Goal: Task Accomplishment & Management: Complete application form

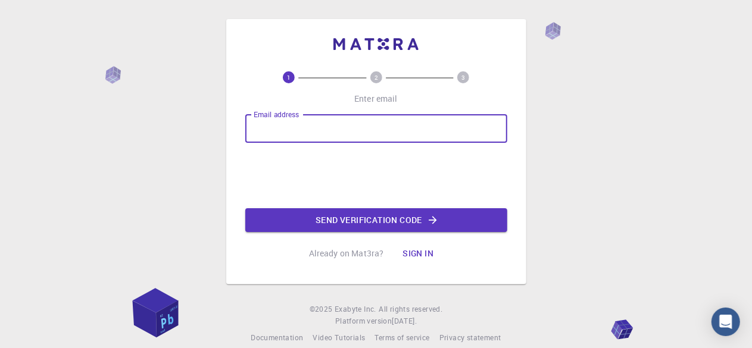
click at [273, 124] on input "Email address" at bounding box center [376, 128] width 262 height 29
type input "[EMAIL_ADDRESS][DOMAIN_NAME]"
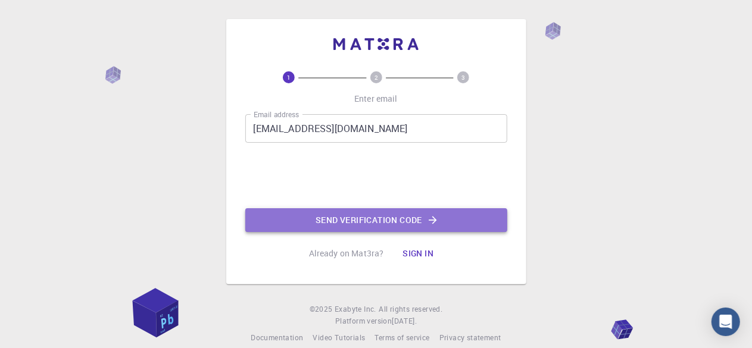
click at [303, 223] on button "Send verification code" at bounding box center [376, 220] width 262 height 24
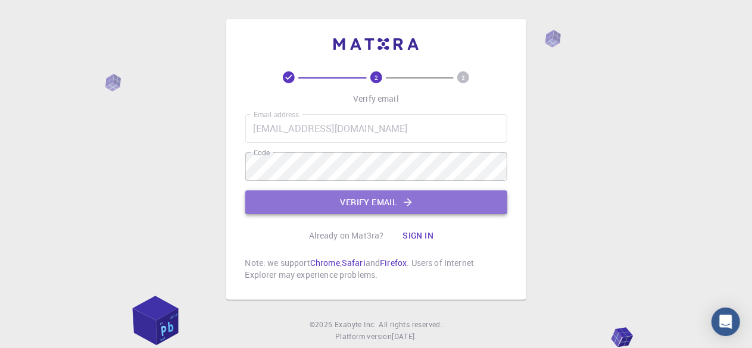
click at [387, 194] on button "Verify email" at bounding box center [376, 203] width 262 height 24
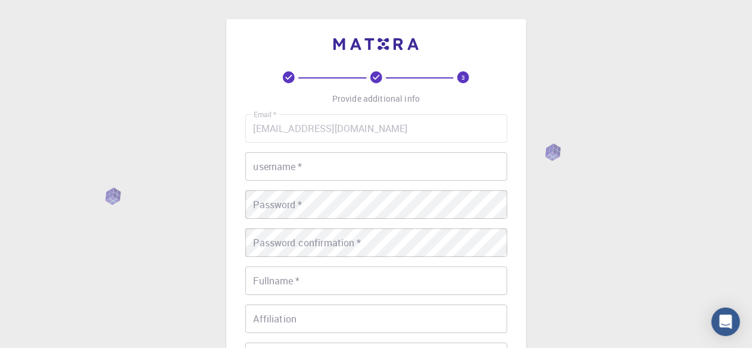
click at [316, 172] on input "username   *" at bounding box center [376, 166] width 262 height 29
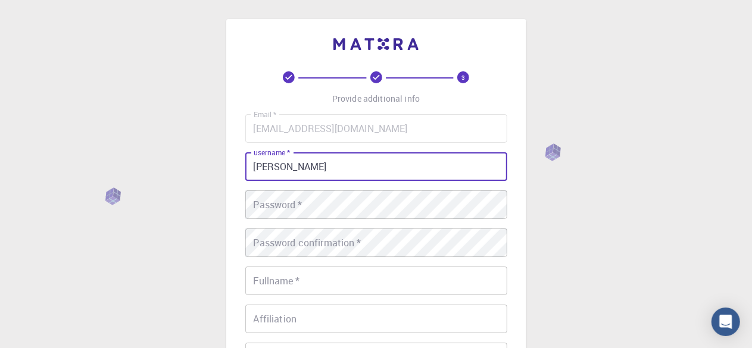
type input "Mohamed"
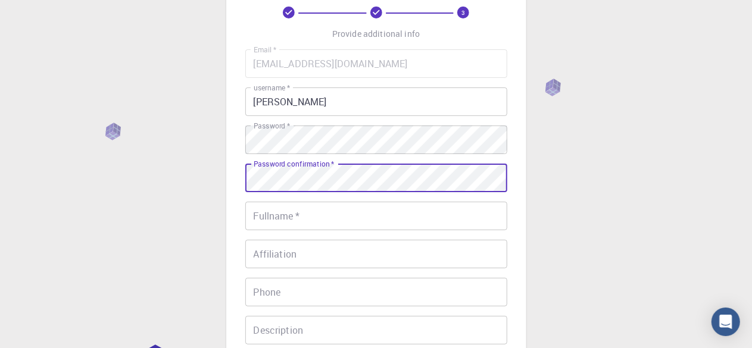
scroll to position [66, 0]
click at [291, 217] on div "Fullname   * Fullname   *" at bounding box center [376, 215] width 262 height 29
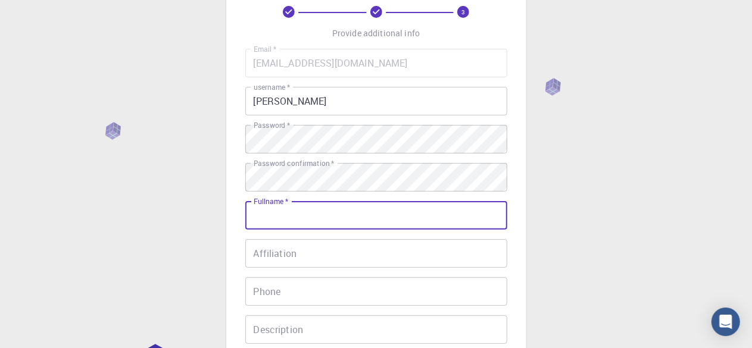
type input "[PERSON_NAME]"
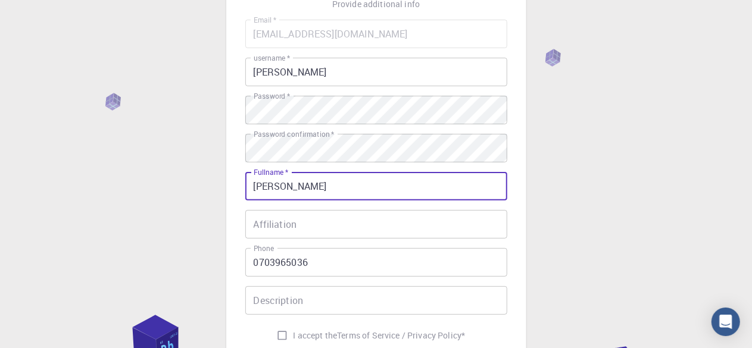
scroll to position [95, 0]
click at [372, 269] on input "0703965036" at bounding box center [376, 262] width 262 height 29
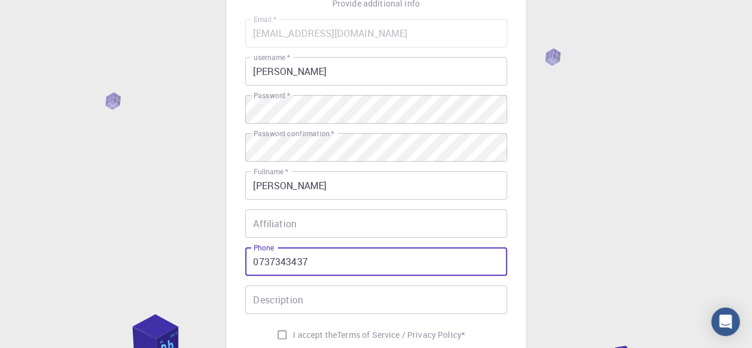
type input "0737343437"
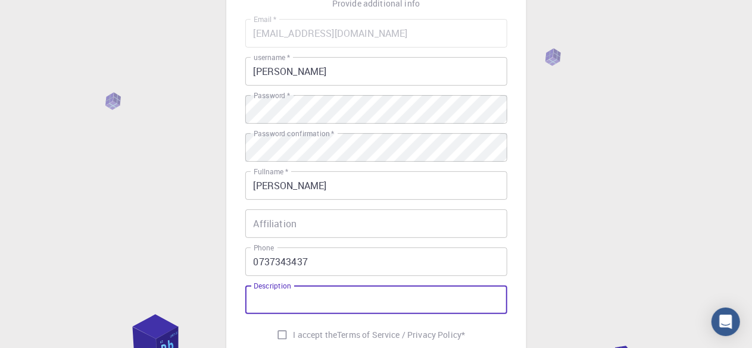
click at [272, 291] on div "Description Description" at bounding box center [376, 300] width 262 height 29
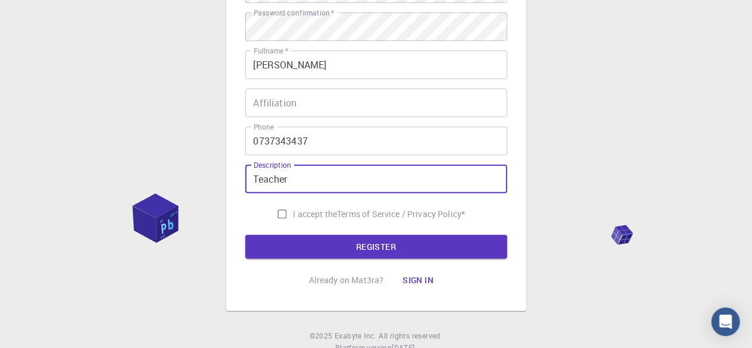
scroll to position [218, 0]
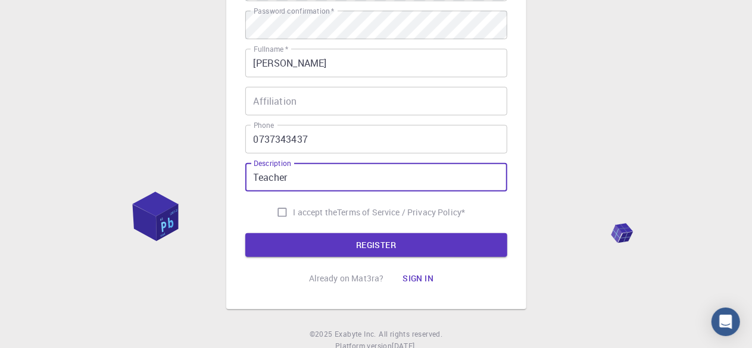
type input "Teacher"
click at [280, 217] on input "I accept the Terms of Service / Privacy Policy *" at bounding box center [282, 212] width 23 height 23
checkbox input "true"
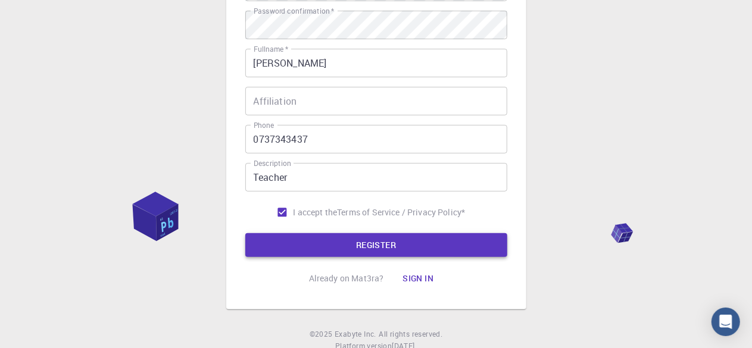
click at [301, 241] on button "REGISTER" at bounding box center [376, 246] width 262 height 24
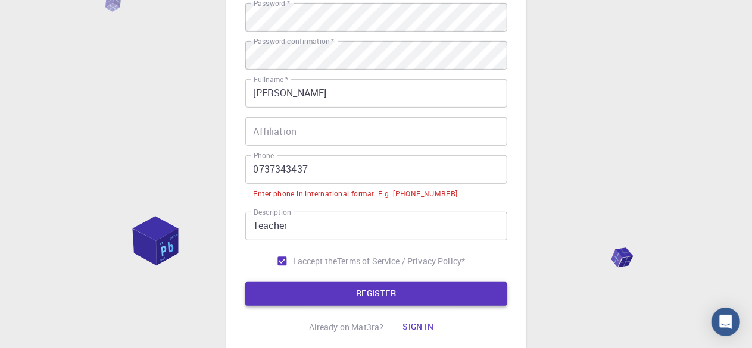
scroll to position [248, 0]
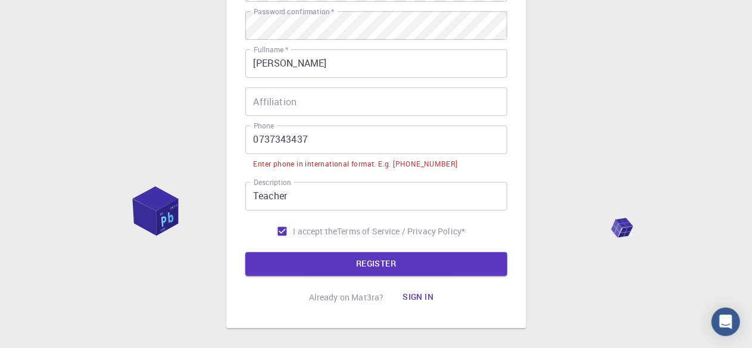
click at [257, 136] on input "0737343437" at bounding box center [376, 140] width 262 height 29
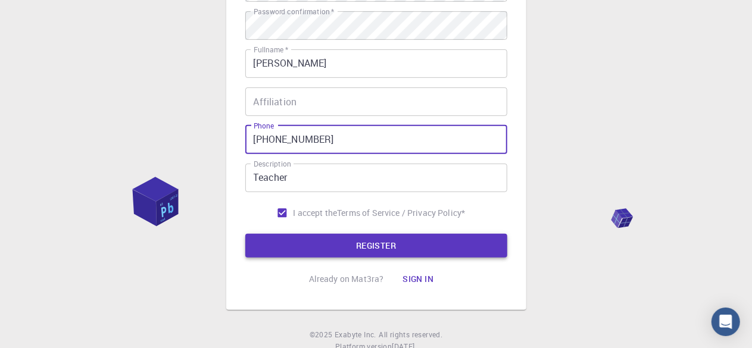
type input "+46737343437"
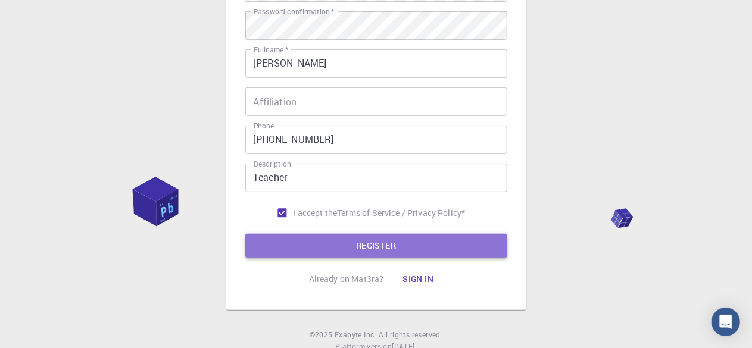
click at [383, 242] on button "REGISTER" at bounding box center [376, 246] width 262 height 24
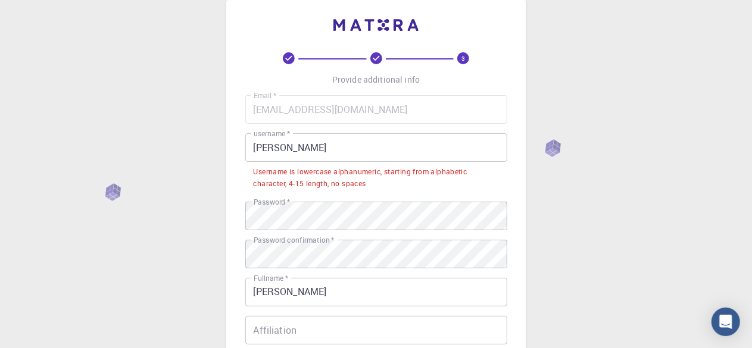
scroll to position [19, 0]
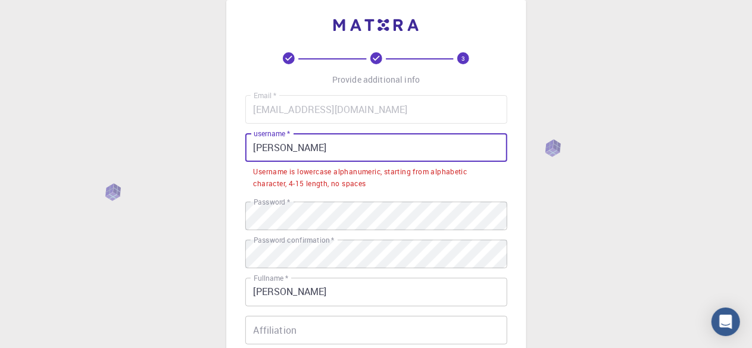
click at [315, 144] on input "Mohamed" at bounding box center [376, 147] width 262 height 29
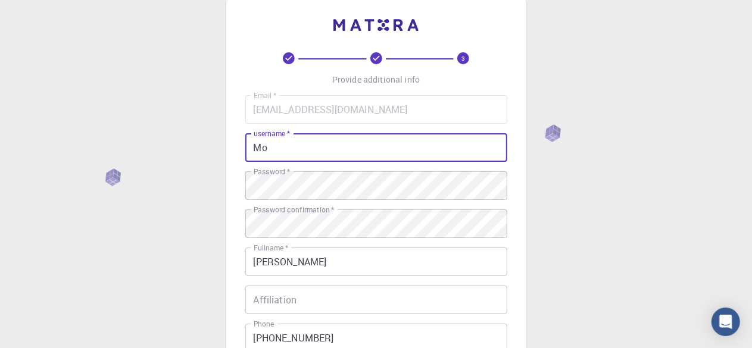
type input "M"
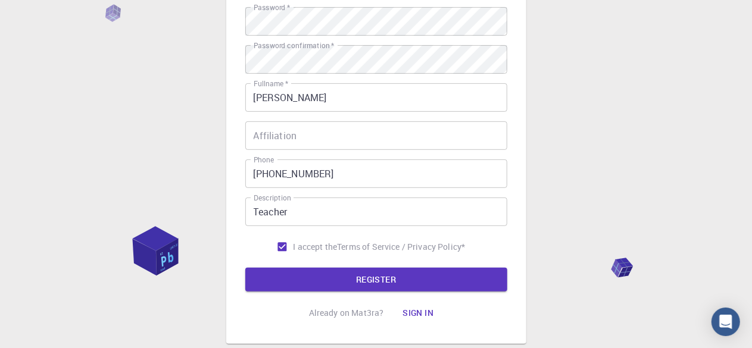
scroll to position [189, 0]
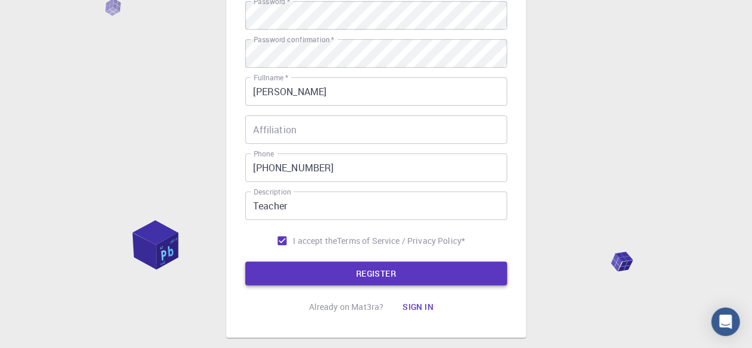
type input "mohamedeln"
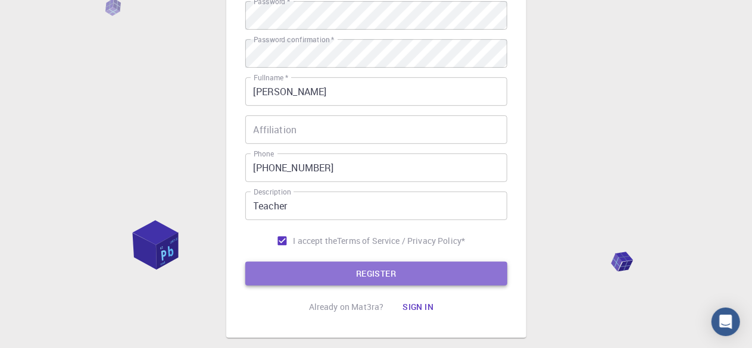
click at [398, 269] on button "REGISTER" at bounding box center [376, 274] width 262 height 24
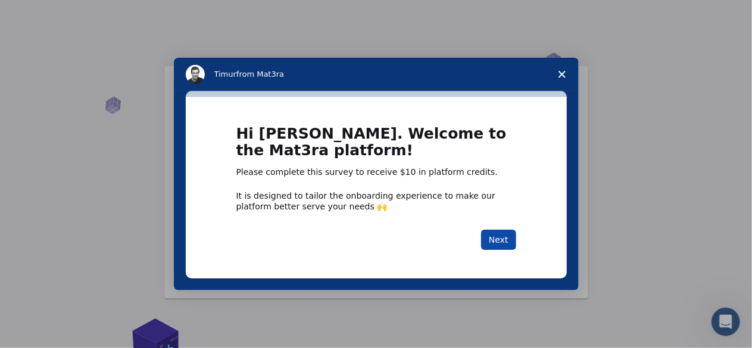
click at [496, 232] on button "Next" at bounding box center [498, 240] width 35 height 20
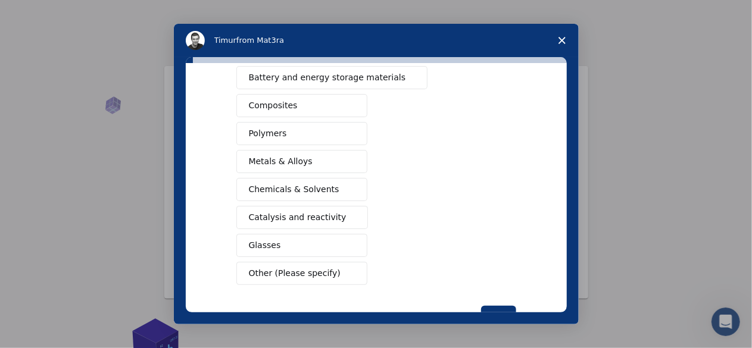
scroll to position [189, 0]
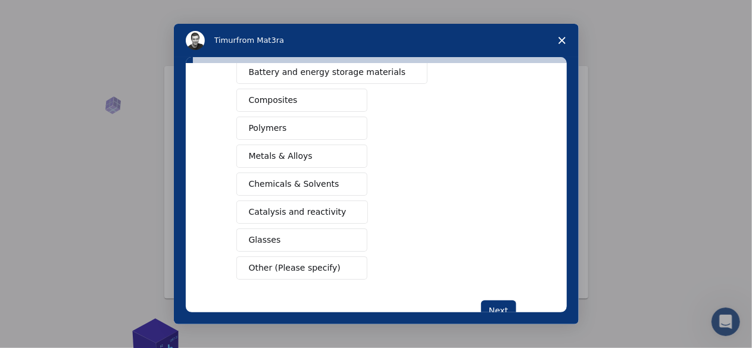
click at [266, 178] on span "Chemicals & Solvents" at bounding box center [294, 184] width 91 height 13
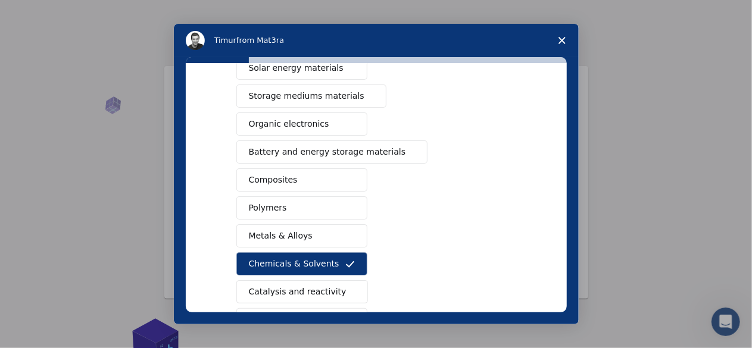
scroll to position [109, 0]
click at [262, 129] on span "Organic electronics" at bounding box center [289, 125] width 80 height 13
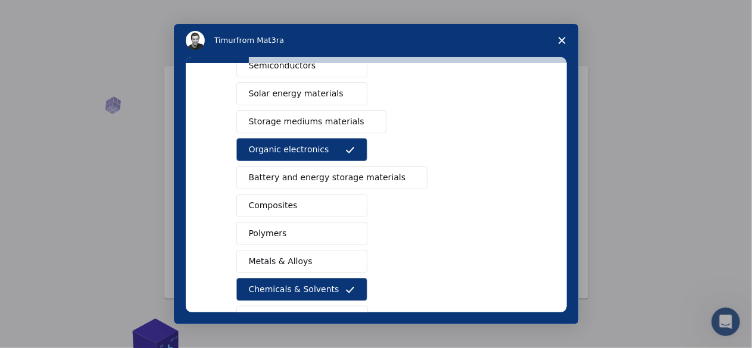
scroll to position [86, 0]
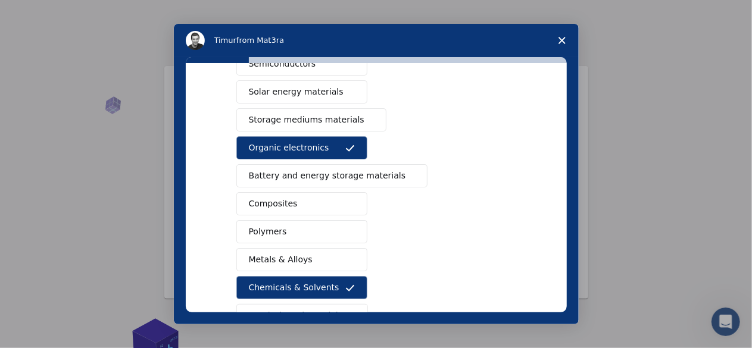
click at [255, 230] on span "Polymers" at bounding box center [268, 232] width 38 height 13
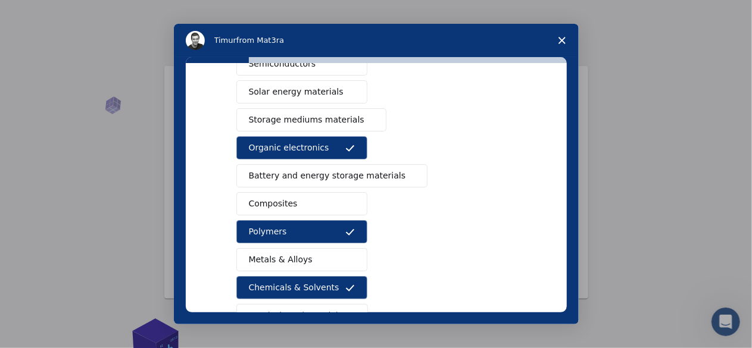
click at [264, 255] on span "Metals & Alloys" at bounding box center [281, 260] width 64 height 13
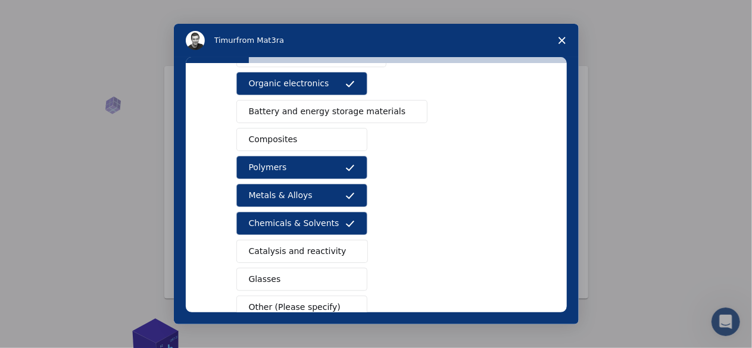
scroll to position [151, 0]
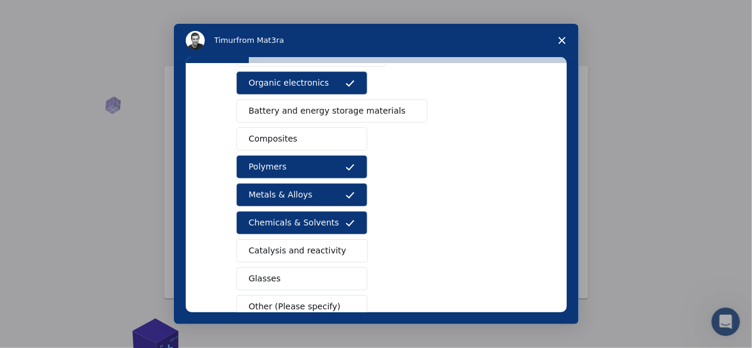
click at [264, 245] on span "Catalysis and reactivity" at bounding box center [298, 251] width 98 height 13
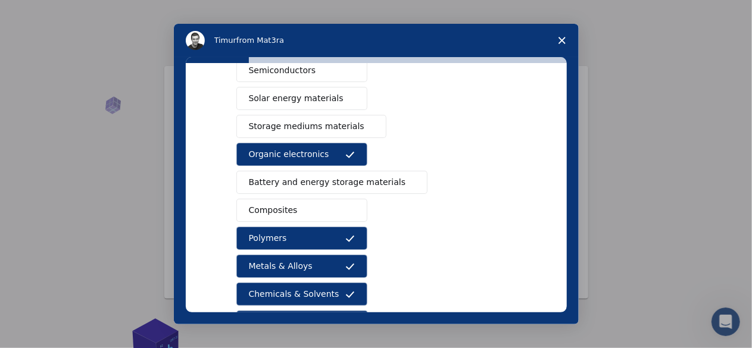
scroll to position [78, 0]
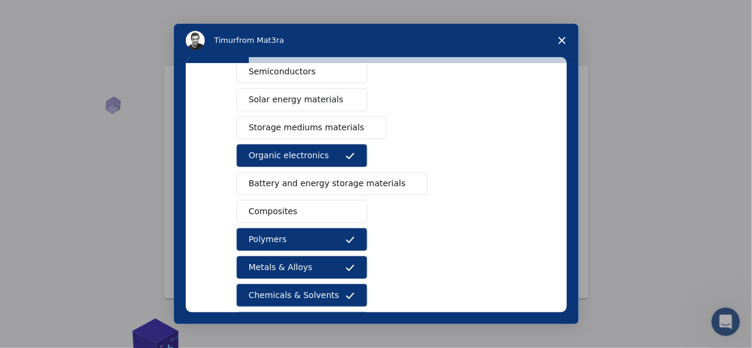
click at [323, 182] on span "Battery and energy storage materials" at bounding box center [327, 184] width 157 height 13
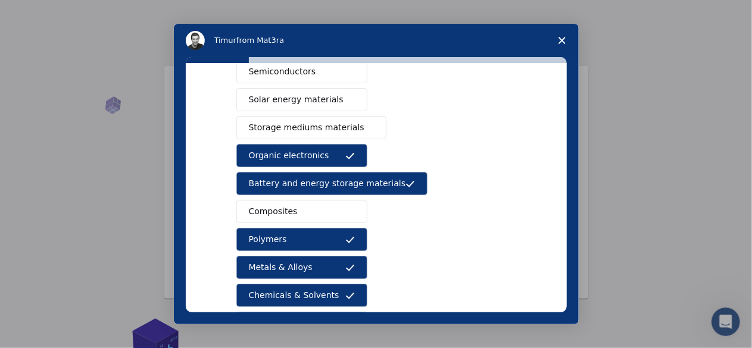
click at [329, 126] on span "Storage mediums materials" at bounding box center [307, 128] width 116 height 13
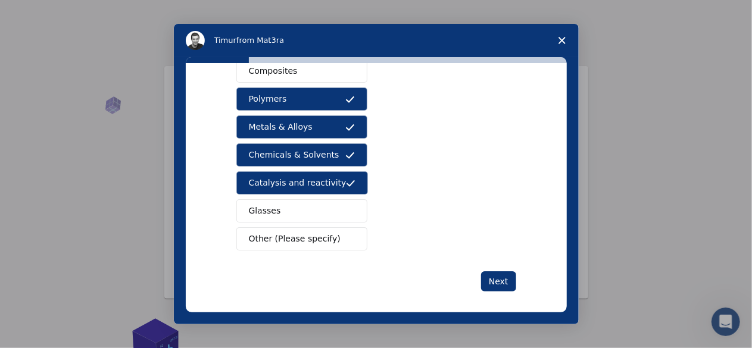
scroll to position [222, 0]
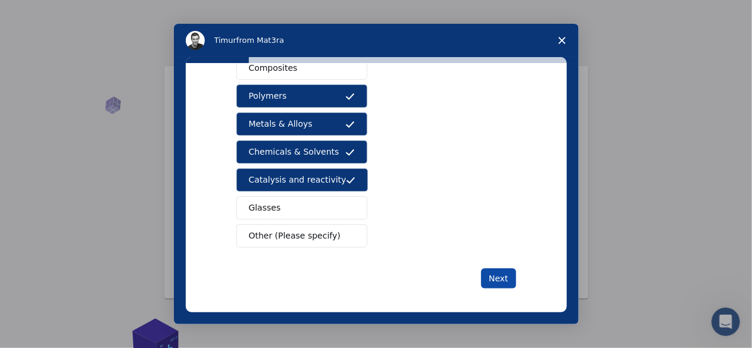
click at [499, 272] on button "Next" at bounding box center [498, 279] width 35 height 20
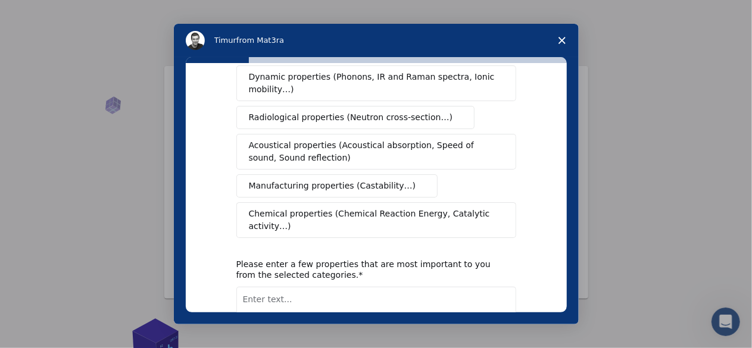
scroll to position [222, 0]
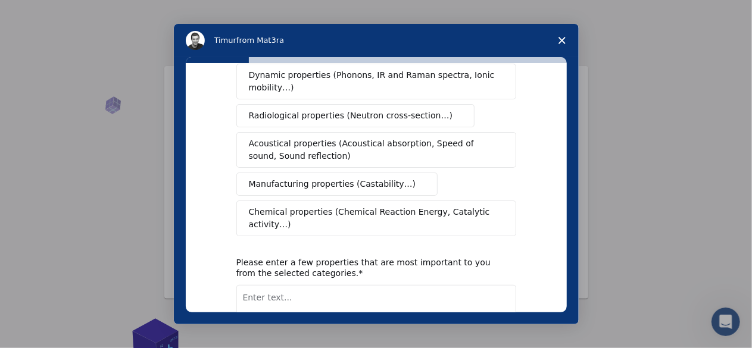
click at [265, 201] on button "Chemical properties (Chemical Reaction Energy, Catalytic activity…)" at bounding box center [376, 219] width 280 height 36
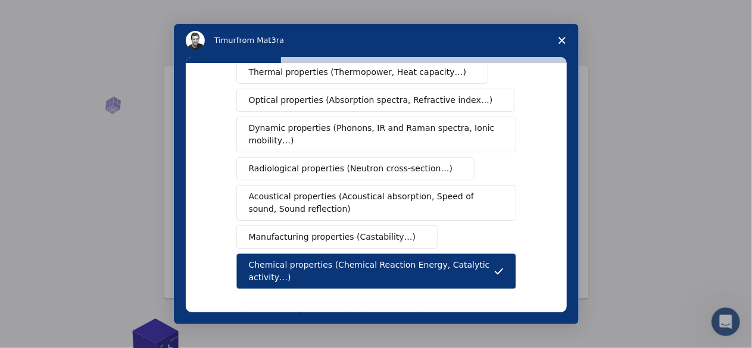
scroll to position [166, 0]
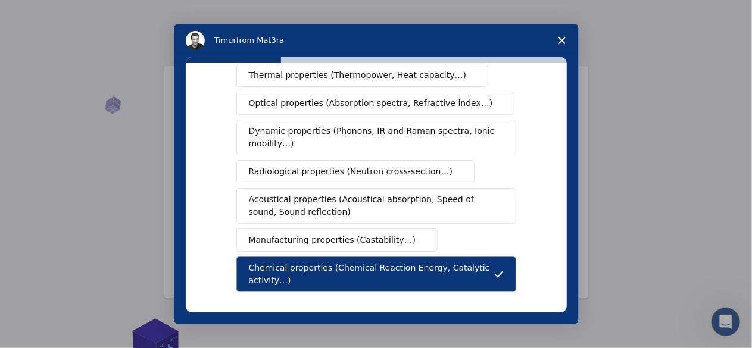
click at [266, 125] on span "Dynamic properties (Phonons, IR and Raman spectra, Ionic mobility…)" at bounding box center [372, 137] width 247 height 25
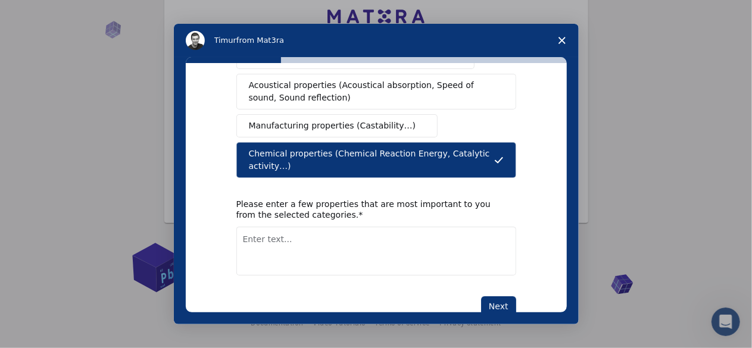
scroll to position [282, 0]
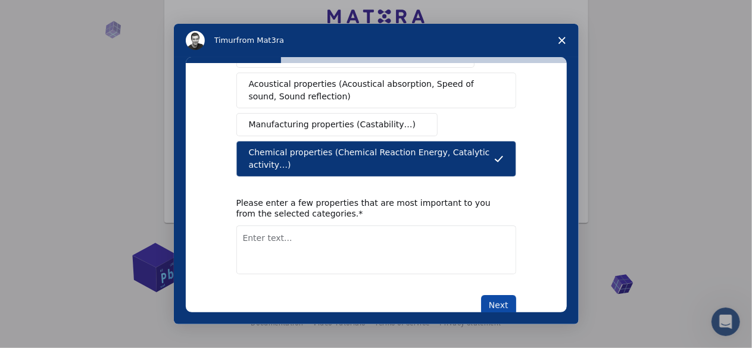
click at [492, 295] on button "Next" at bounding box center [498, 305] width 35 height 20
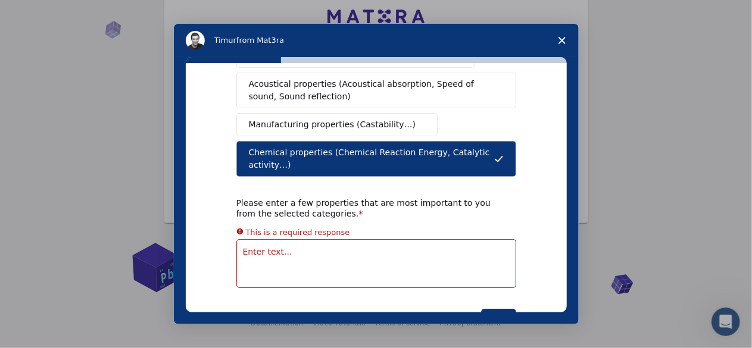
click at [261, 239] on textarea "Enter text..." at bounding box center [376, 263] width 280 height 49
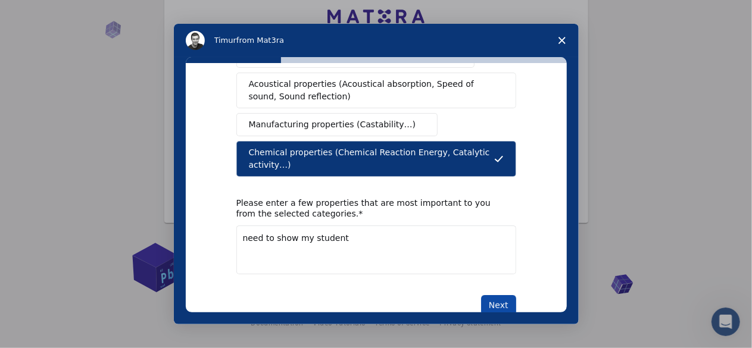
type textarea "need to show my student"
click at [496, 295] on button "Next" at bounding box center [498, 305] width 35 height 20
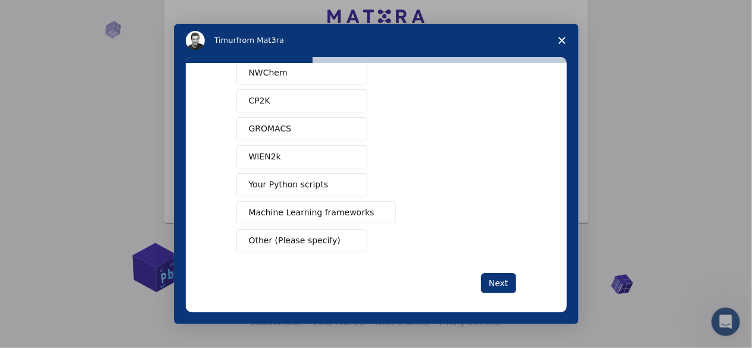
scroll to position [136, 0]
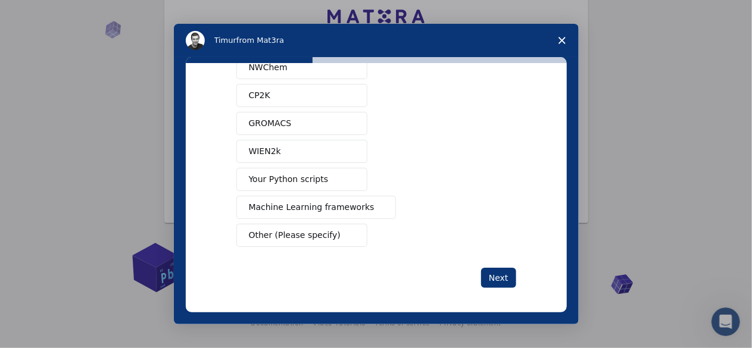
click at [251, 174] on span "Your Python scripts" at bounding box center [289, 179] width 80 height 13
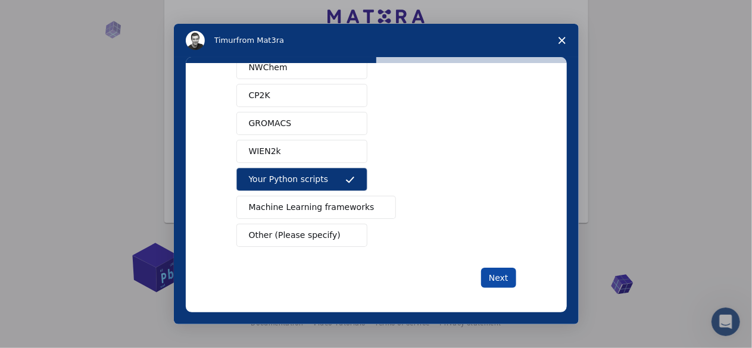
click at [493, 270] on button "Next" at bounding box center [498, 278] width 35 height 20
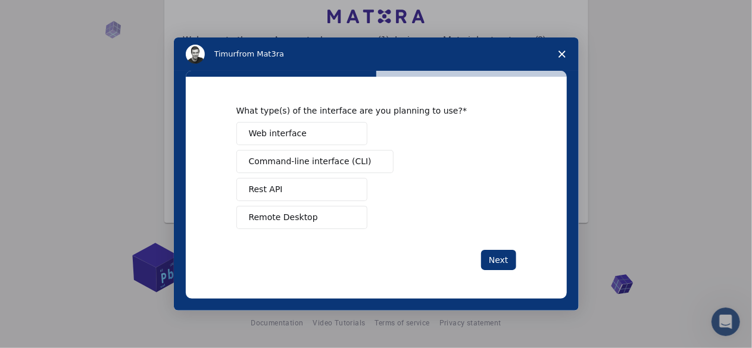
scroll to position [0, 0]
click at [259, 132] on span "Web interface" at bounding box center [278, 133] width 58 height 13
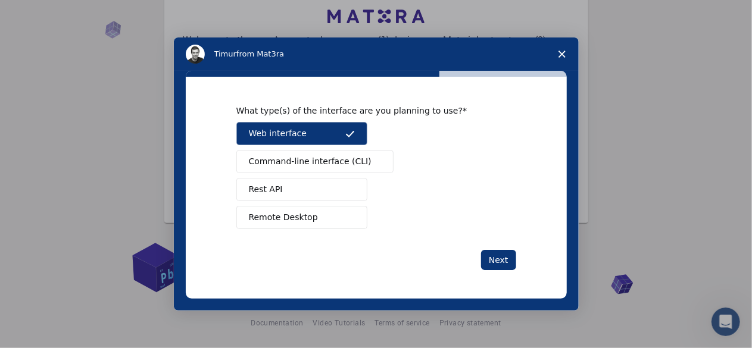
click at [346, 227] on button "Remote Desktop" at bounding box center [301, 217] width 131 height 23
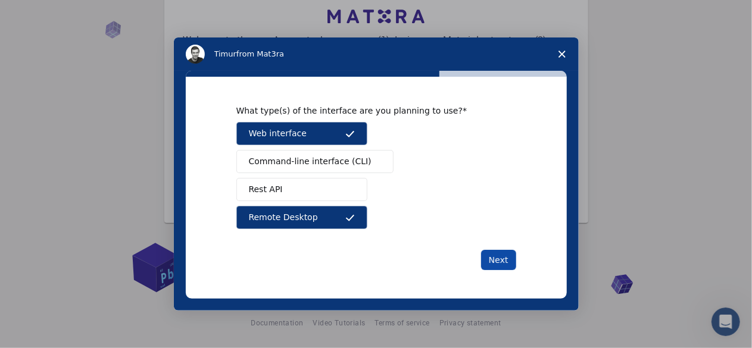
click at [503, 264] on button "Next" at bounding box center [498, 260] width 35 height 20
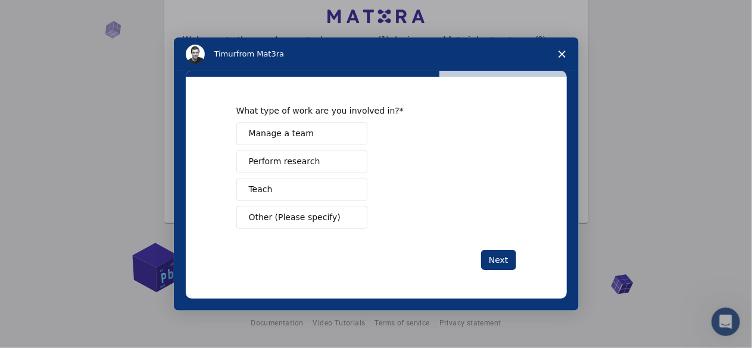
click at [245, 186] on button "Teach" at bounding box center [301, 189] width 131 height 23
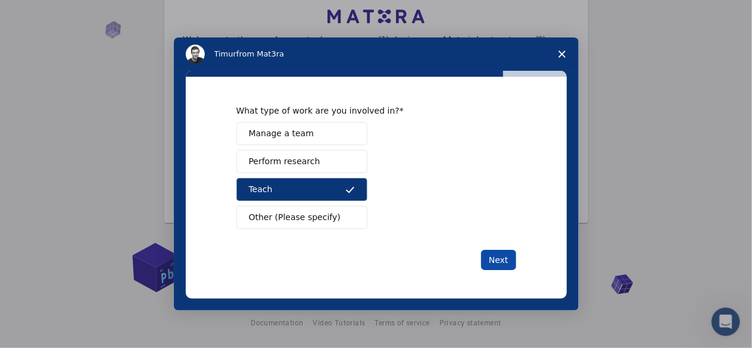
click at [507, 266] on button "Next" at bounding box center [498, 260] width 35 height 20
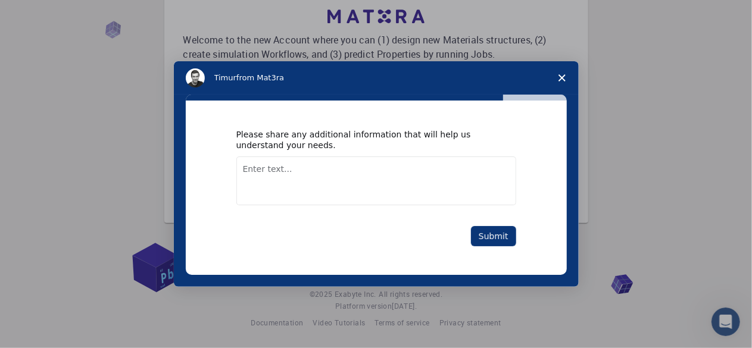
click at [270, 166] on textarea "Enter text..." at bounding box center [376, 181] width 280 height 49
type textarea "show materiel"
click at [488, 245] on button "Submit" at bounding box center [493, 236] width 45 height 20
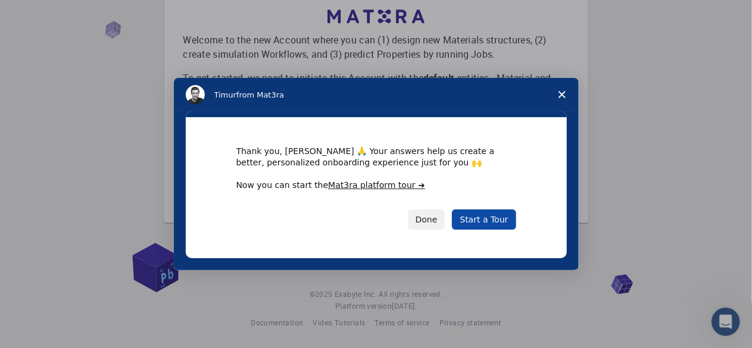
click at [472, 224] on link "Start a Tour" at bounding box center [484, 220] width 64 height 20
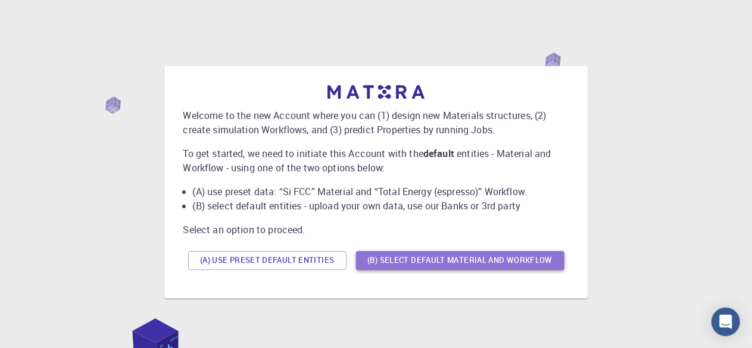
click at [391, 255] on button "(B) Select default material and workflow" at bounding box center [460, 260] width 208 height 19
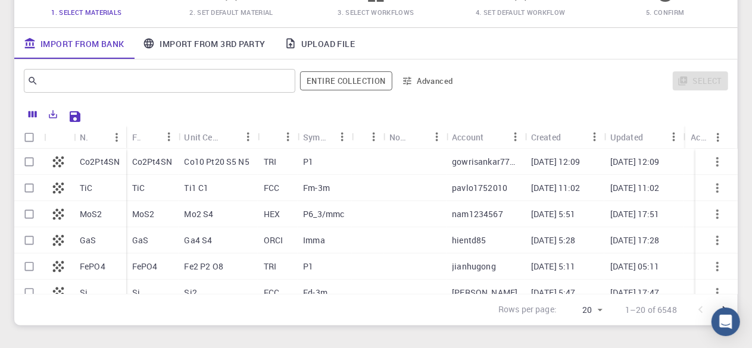
scroll to position [123, 0]
click at [31, 164] on input "Select row" at bounding box center [29, 161] width 23 height 23
checkbox input "true"
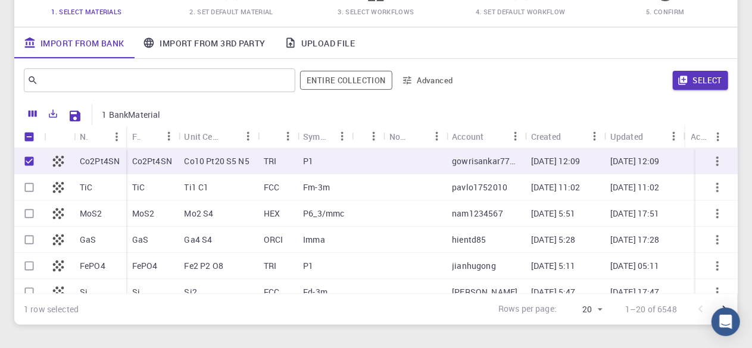
click at [497, 165] on p "gowrisankar7755" at bounding box center [485, 161] width 67 height 12
checkbox input "false"
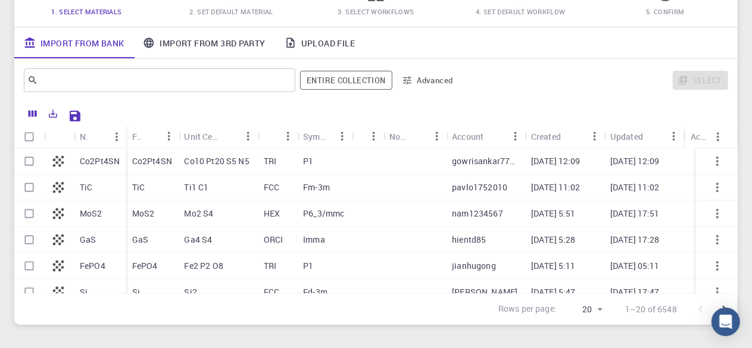
click at [193, 158] on p "Co10 Pt20 S5 N5" at bounding box center [217, 161] width 65 height 12
checkbox input "true"
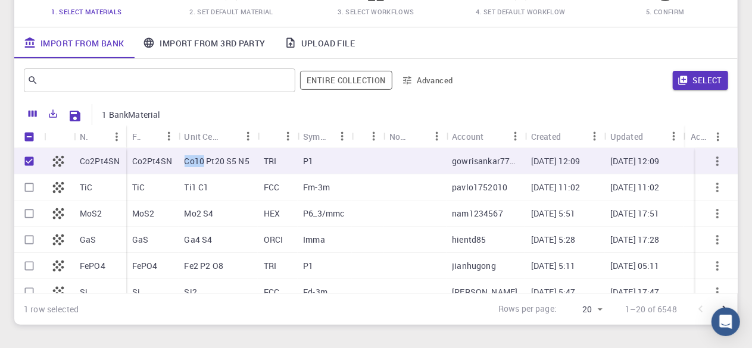
click at [193, 158] on p "Co10 Pt20 S5 N5" at bounding box center [217, 161] width 65 height 12
checkbox input "false"
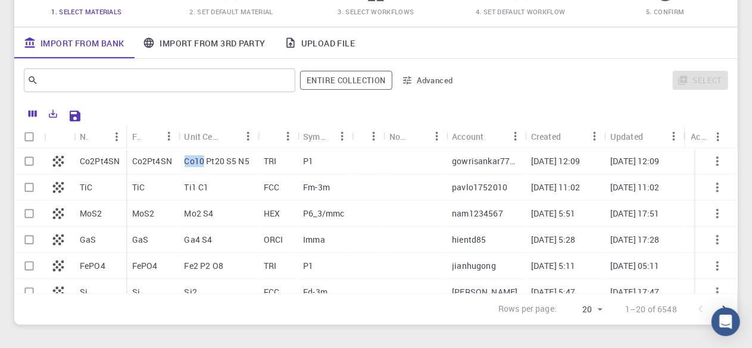
scroll to position [0, 0]
